Goal: Communication & Community: Answer question/provide support

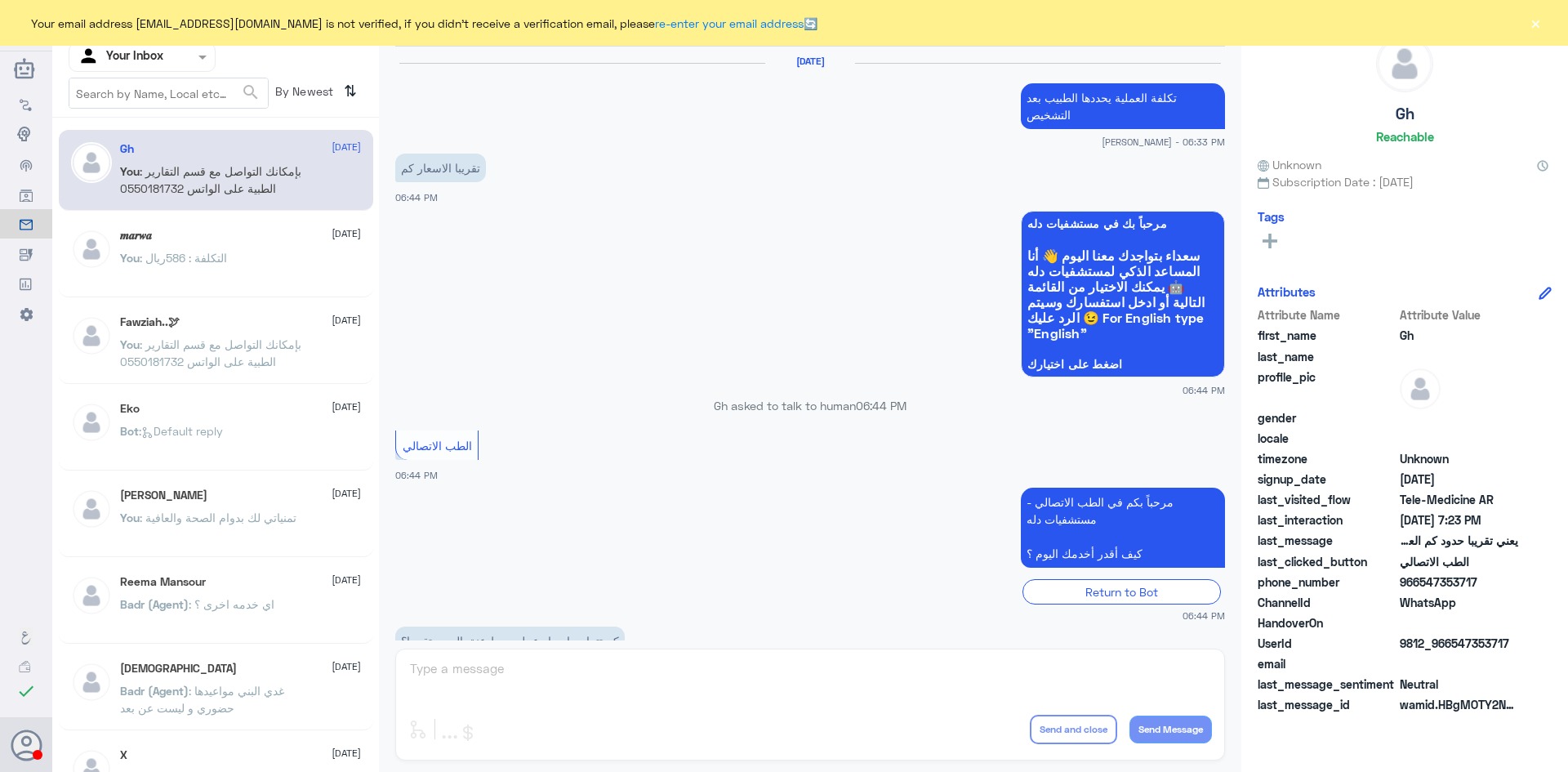
scroll to position [697, 0]
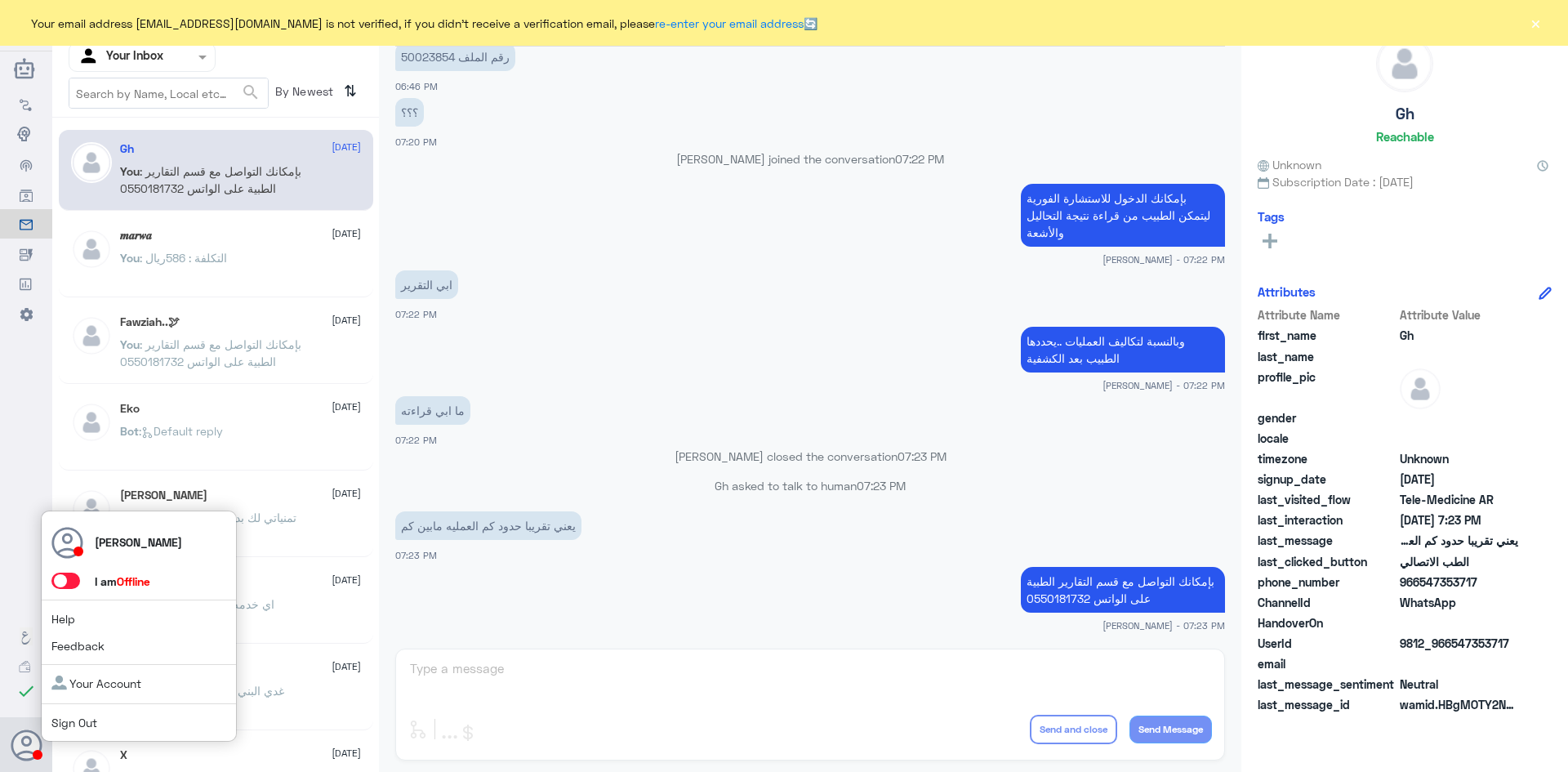
click at [70, 581] on span at bounding box center [65, 581] width 28 height 17
click at [0, 0] on input "checkbox" at bounding box center [0, 0] width 0 height 0
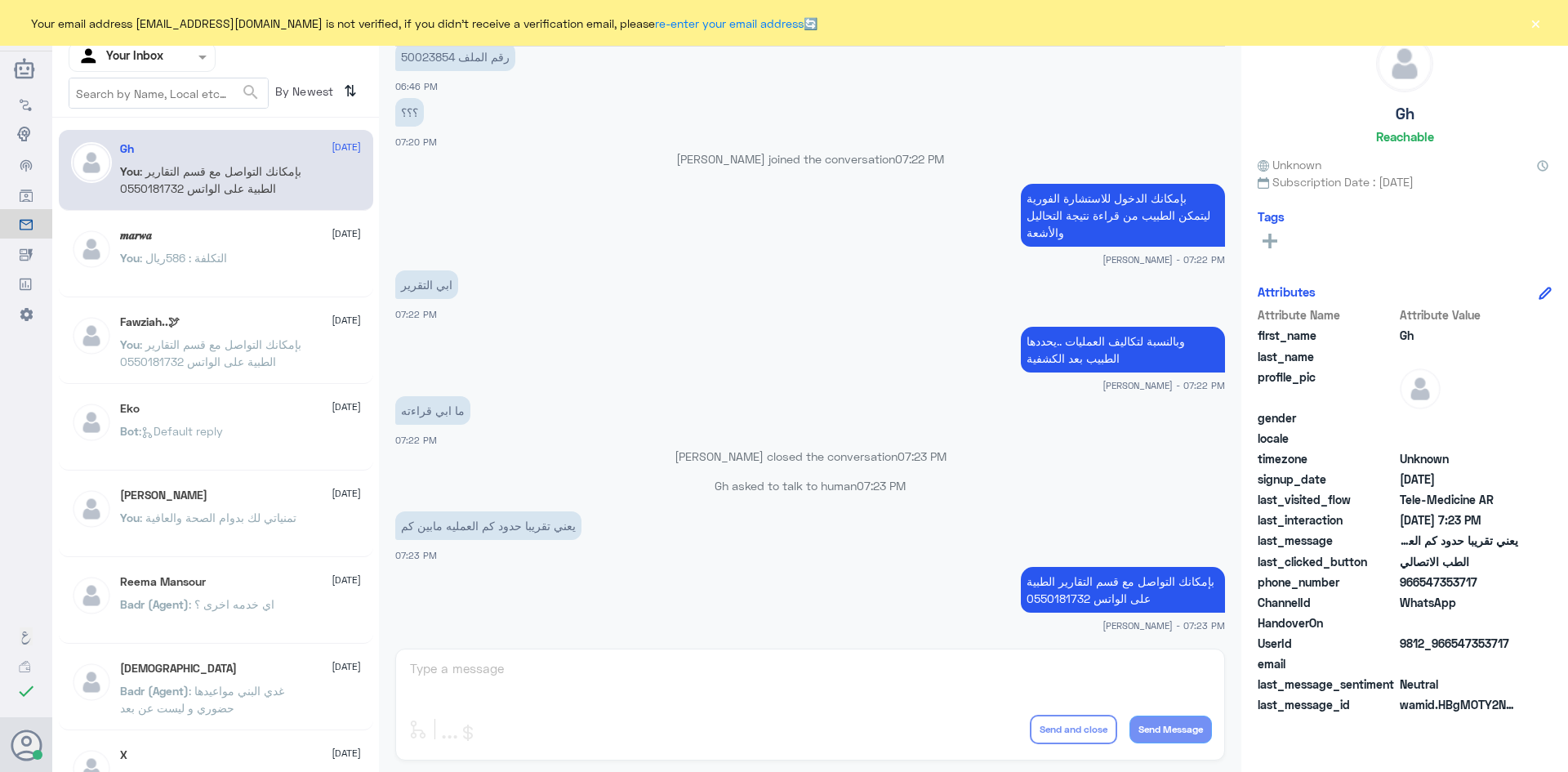
click at [660, 378] on small "[PERSON_NAME] - 07:22 PM" at bounding box center [810, 385] width 830 height 14
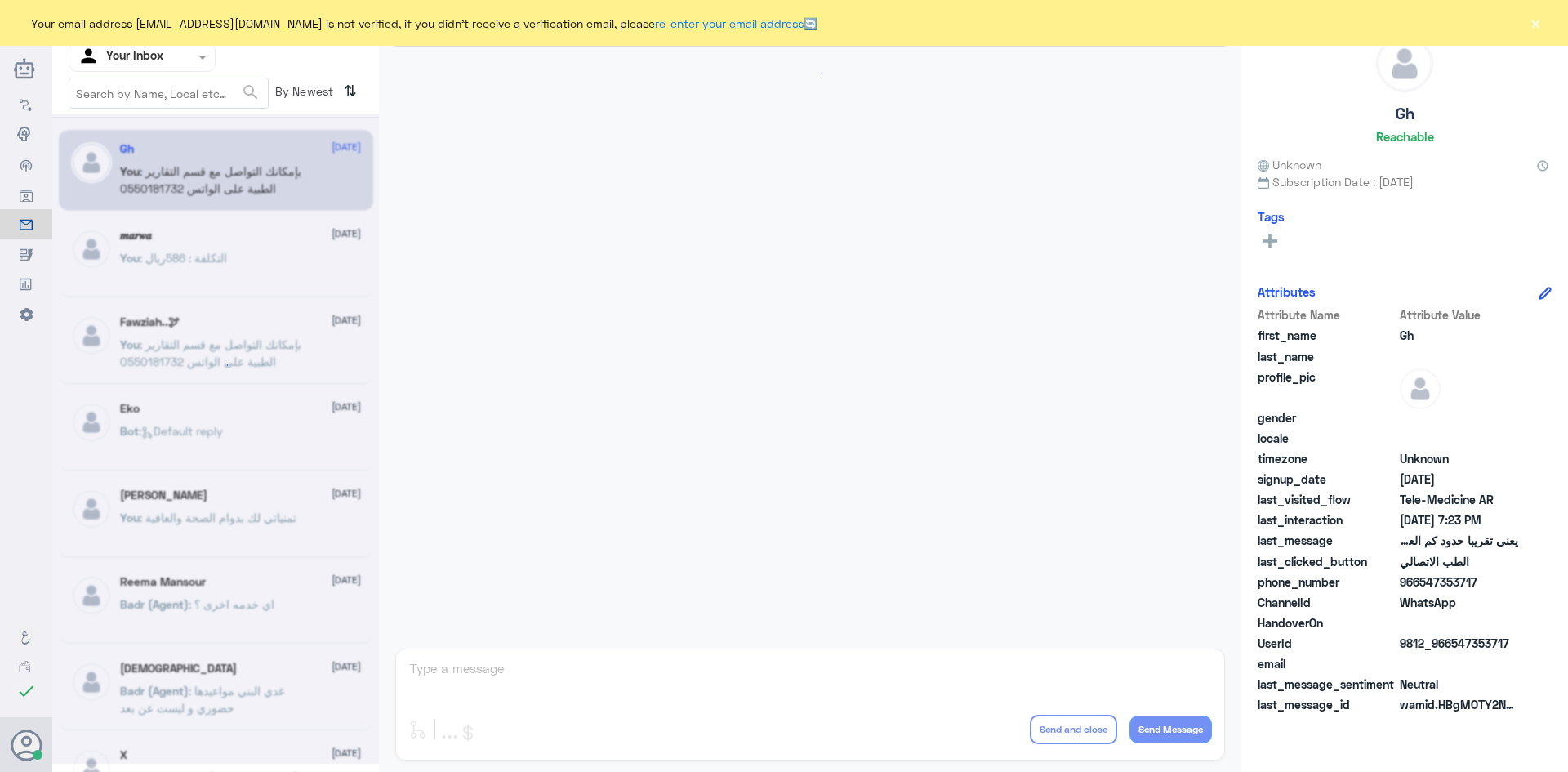
scroll to position [697, 0]
